Goal: Transaction & Acquisition: Purchase product/service

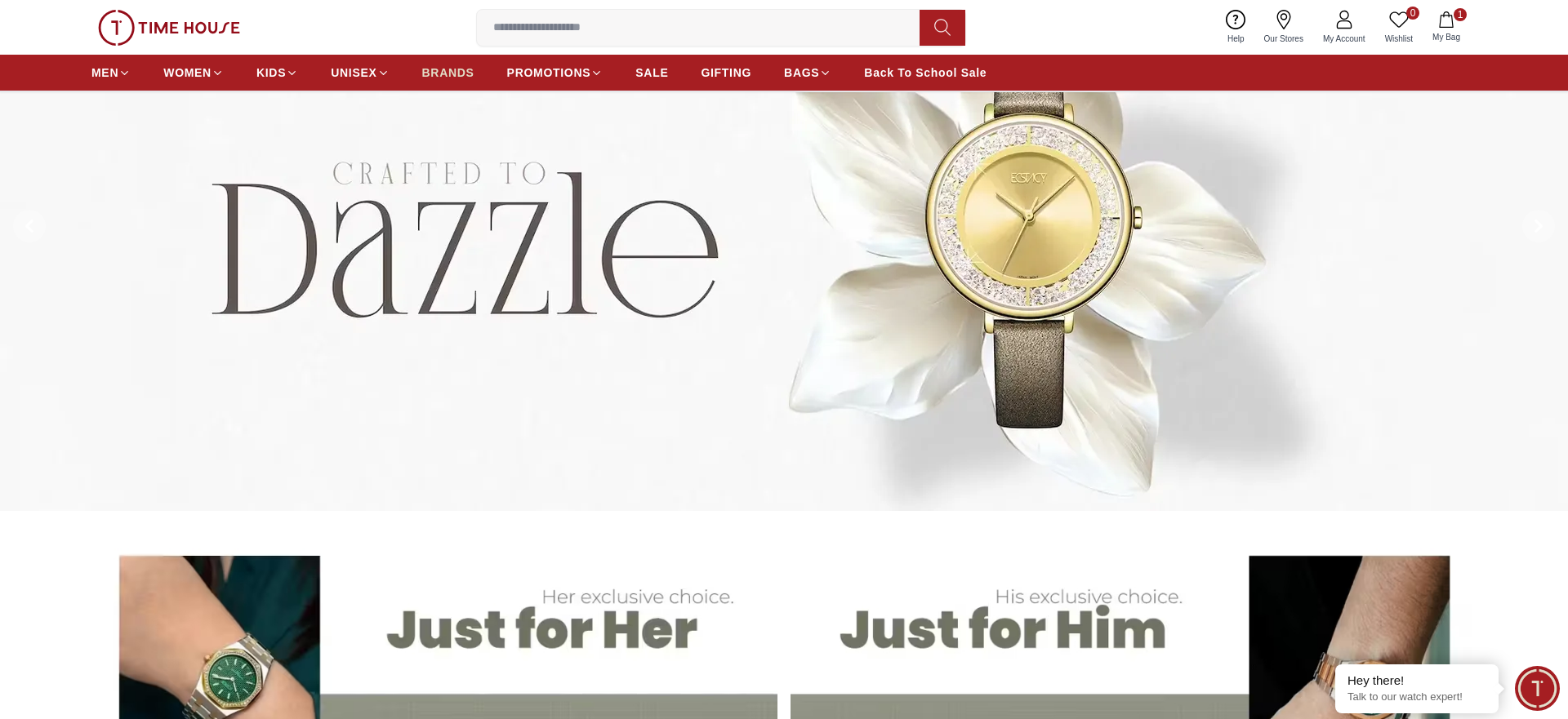
scroll to position [179, 0]
click at [445, 79] on span "BRANDS" at bounding box center [448, 73] width 53 height 17
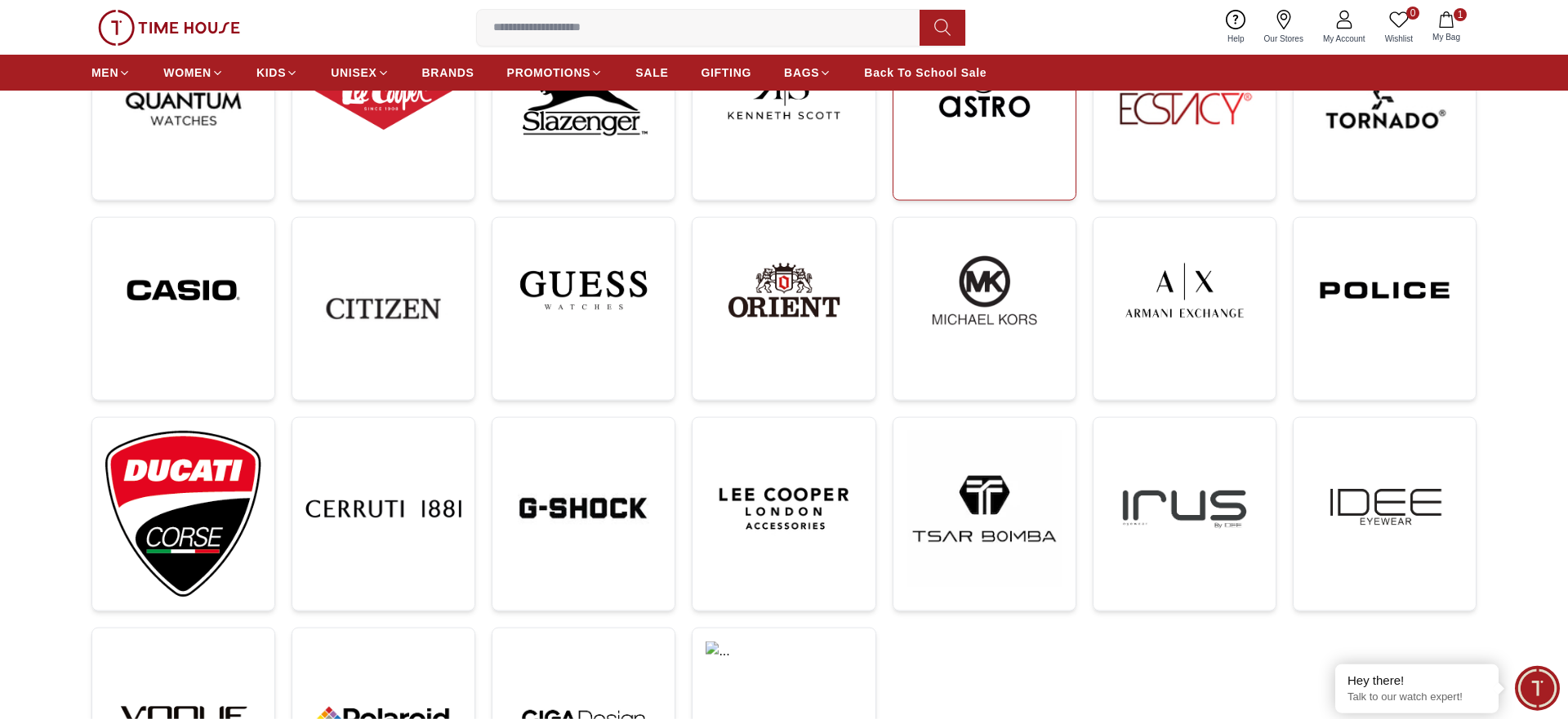
scroll to position [337, 0]
click at [1343, 335] on img at bounding box center [1384, 288] width 156 height 119
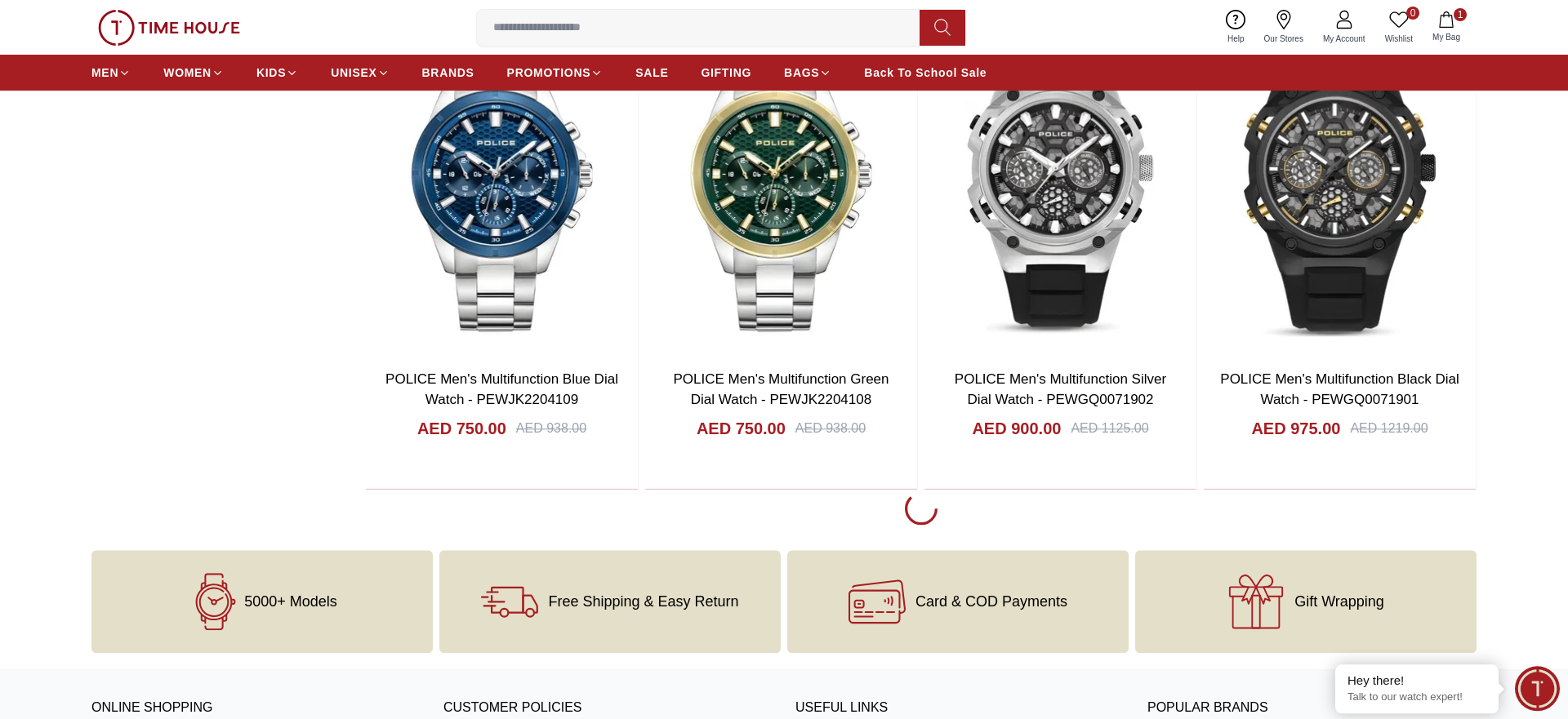
scroll to position [2984, 0]
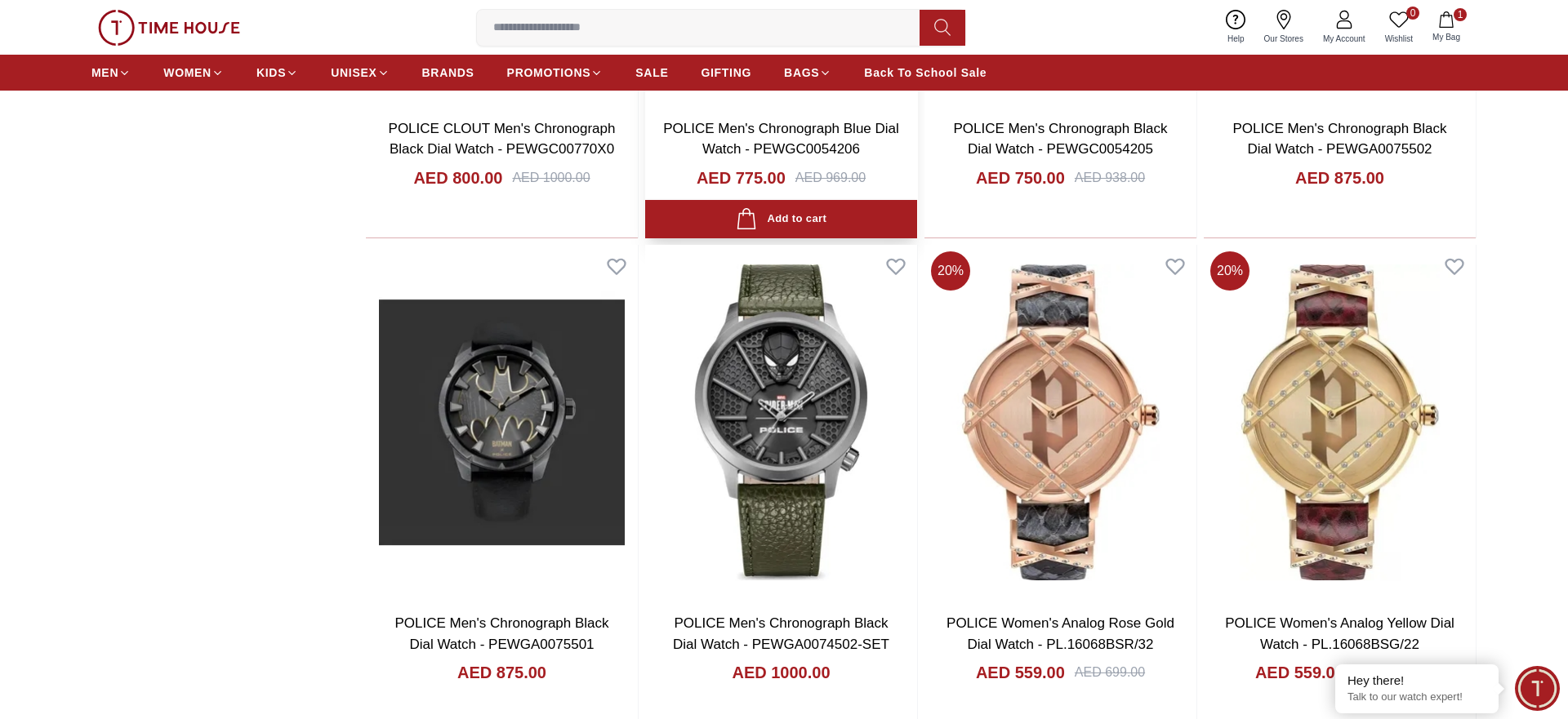
scroll to position [4709, 0]
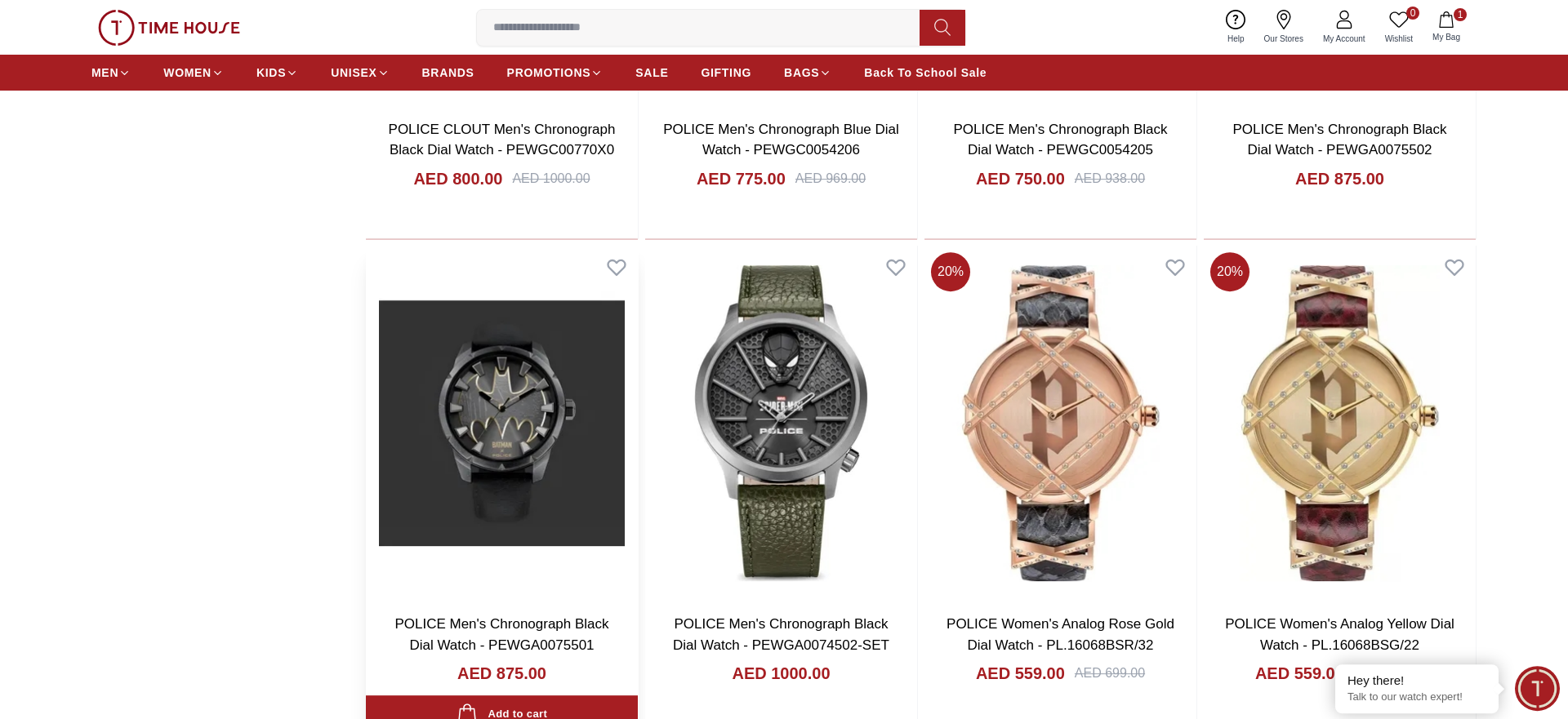
click at [530, 463] on img at bounding box center [502, 423] width 272 height 355
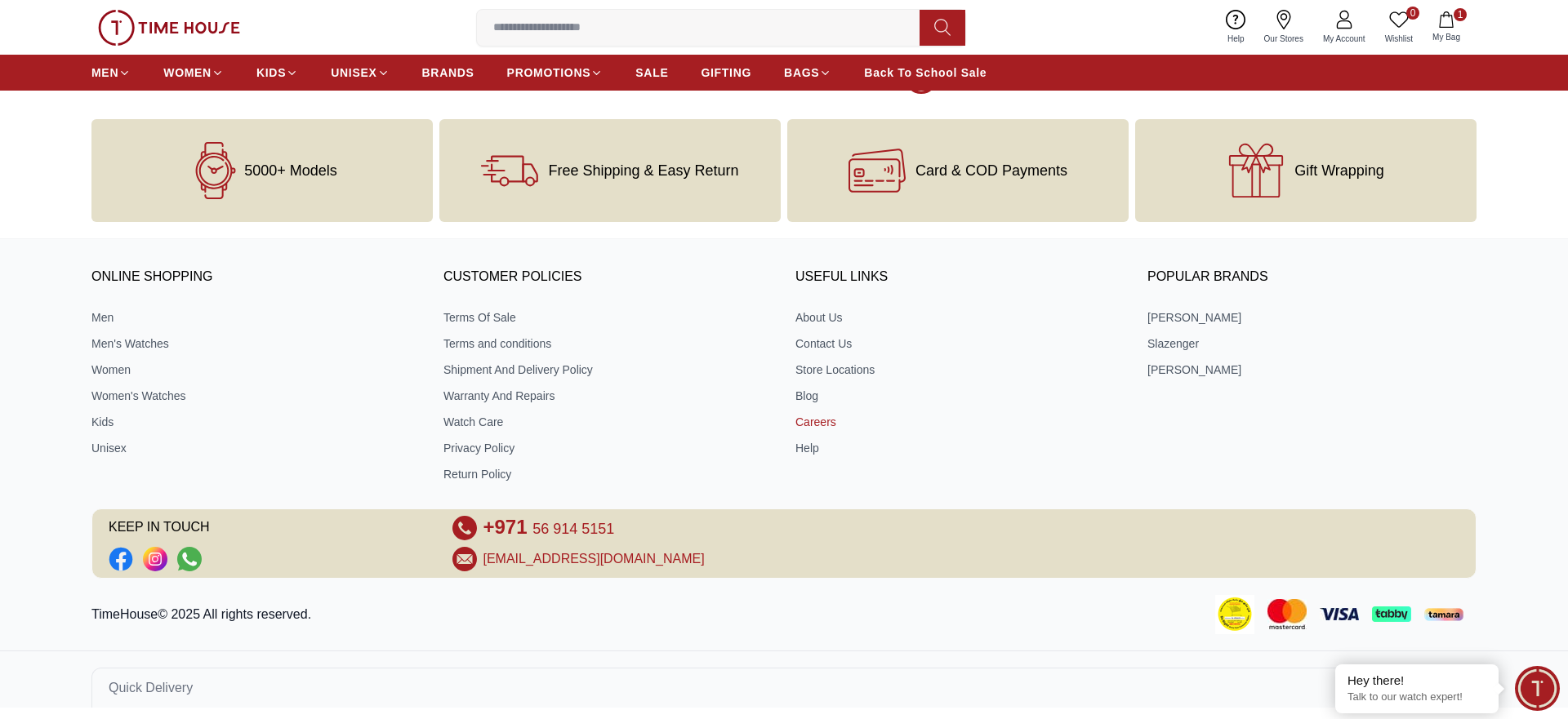
scroll to position [8370, 0]
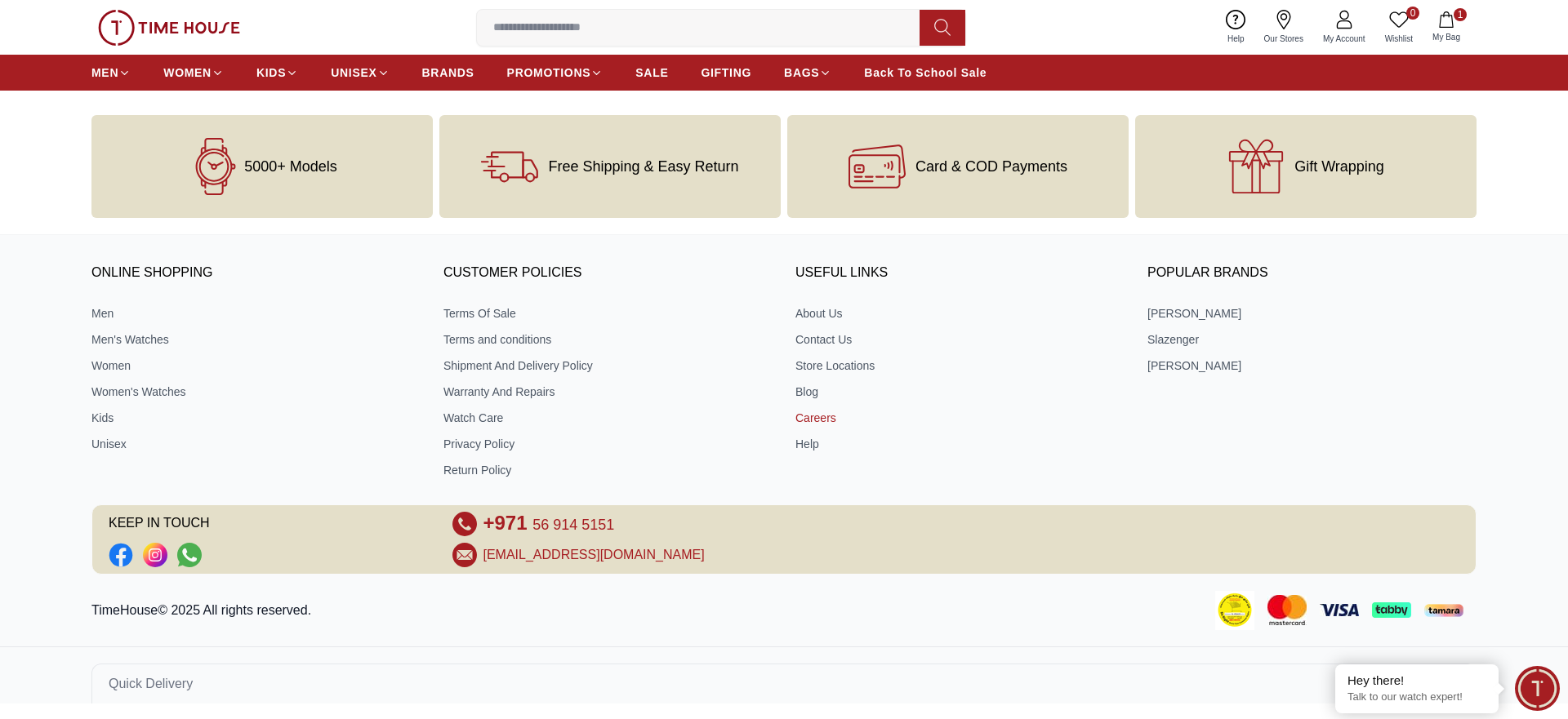
click at [886, 414] on link "Careers" at bounding box center [960, 418] width 329 height 17
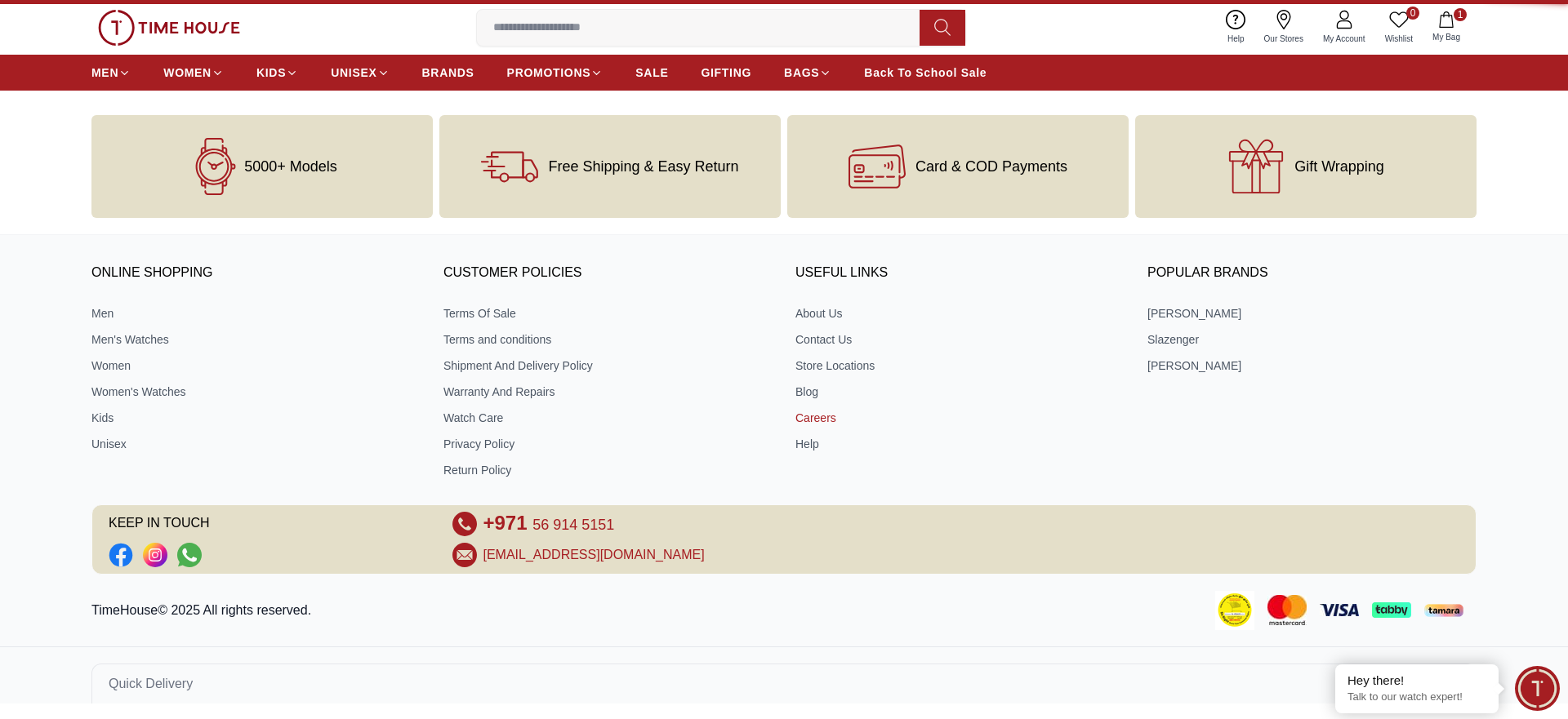
scroll to position [0, 0]
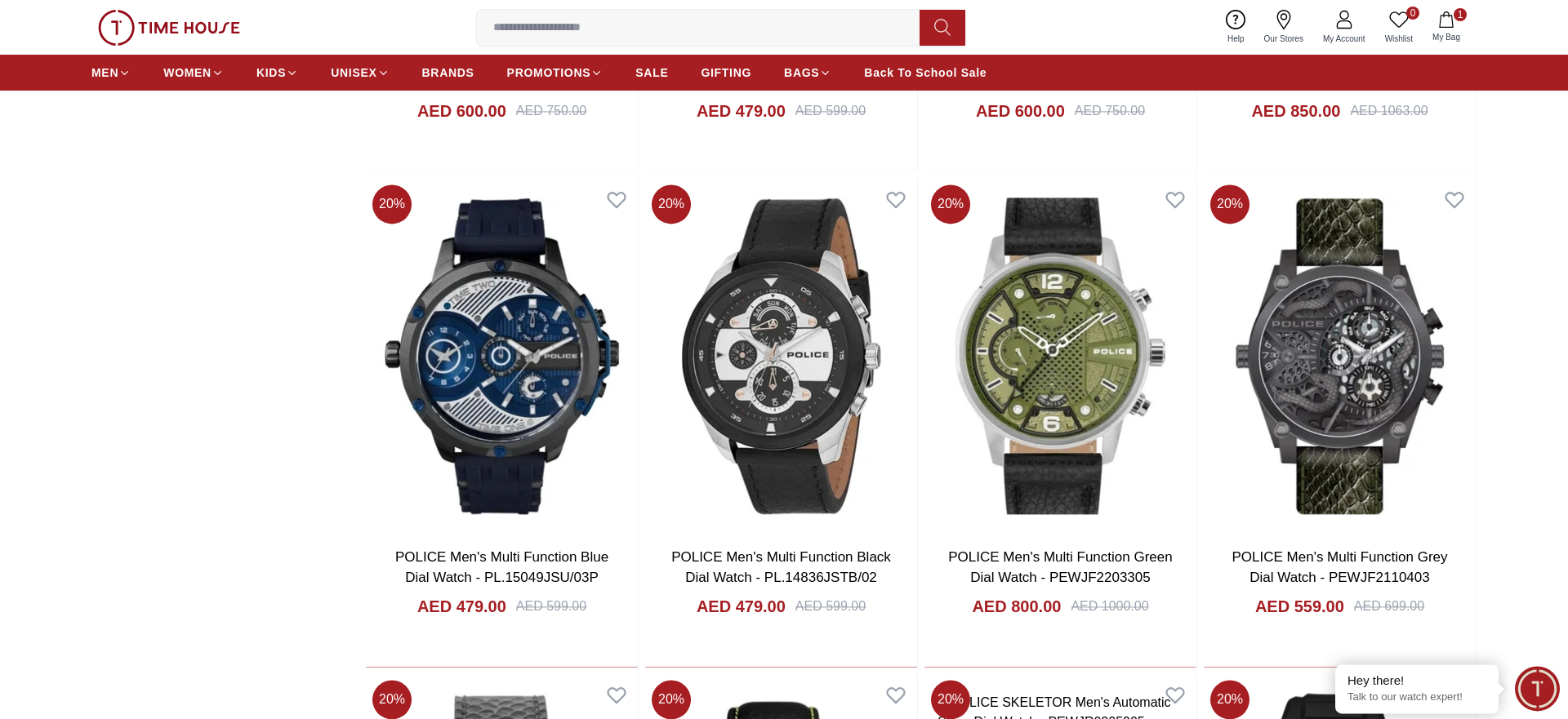
scroll to position [7256, 0]
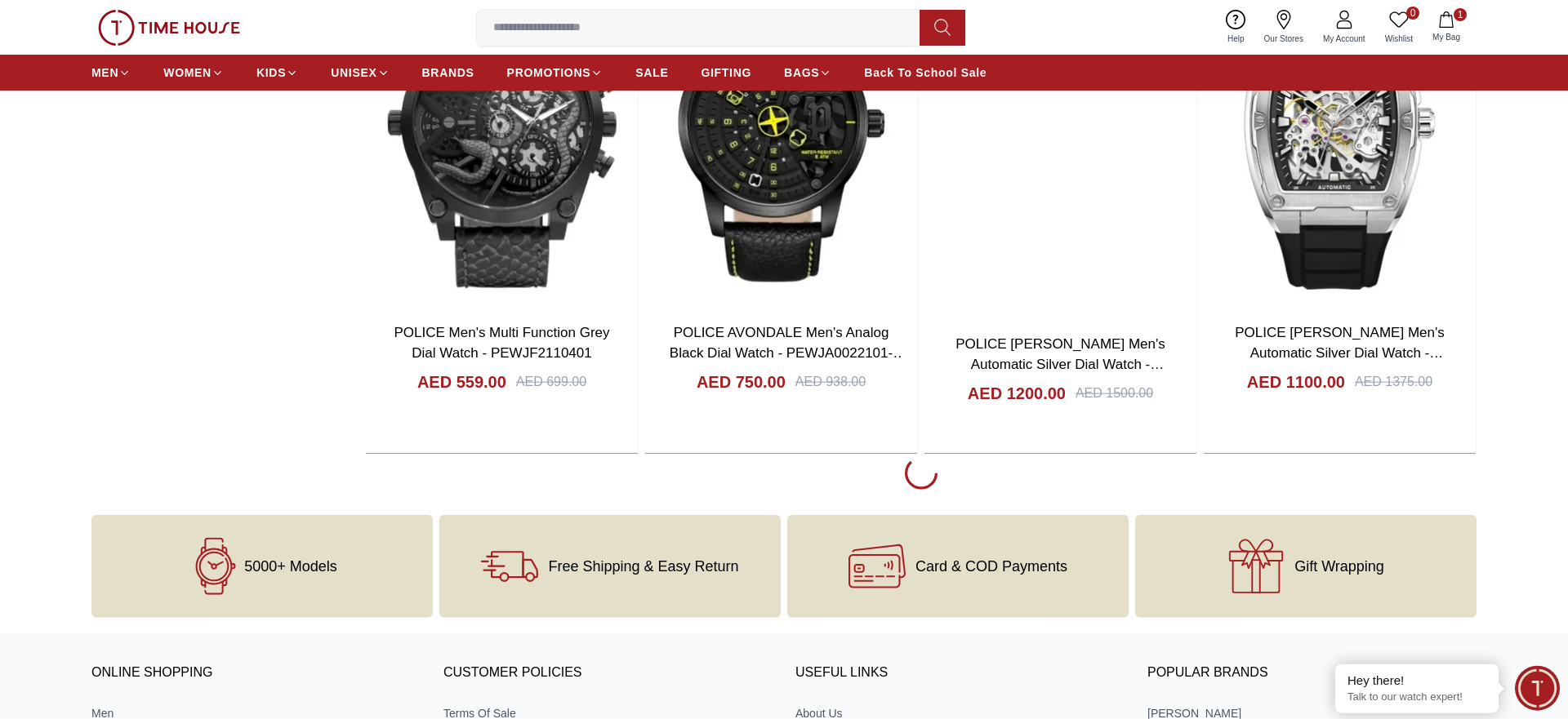
scroll to position [7969, 0]
